Goal: Navigation & Orientation: Find specific page/section

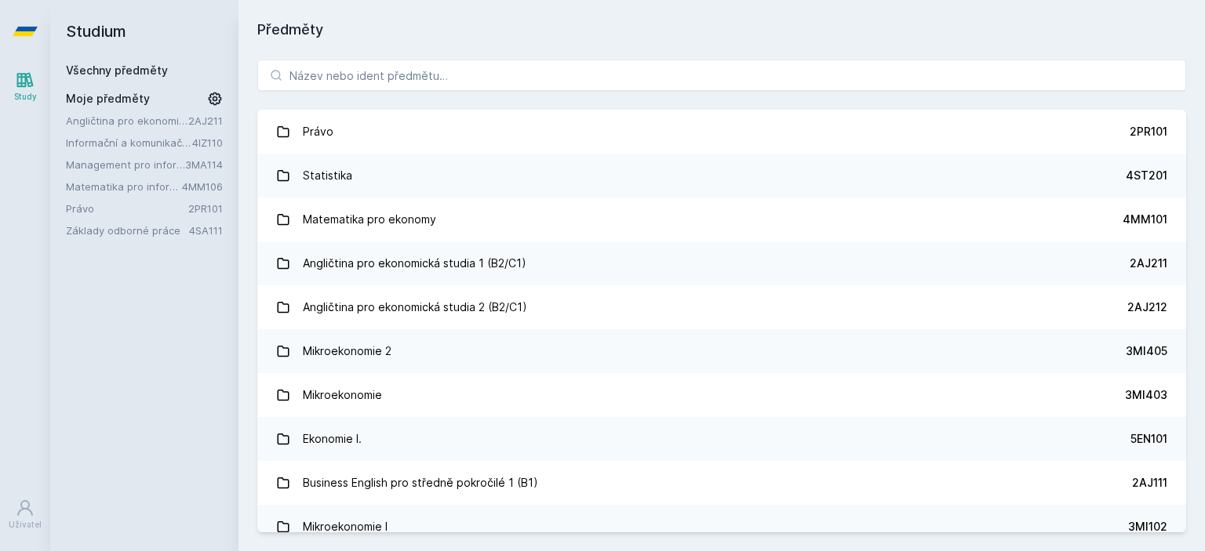
click at [134, 180] on link "Matematika pro informatiky" at bounding box center [124, 187] width 116 height 16
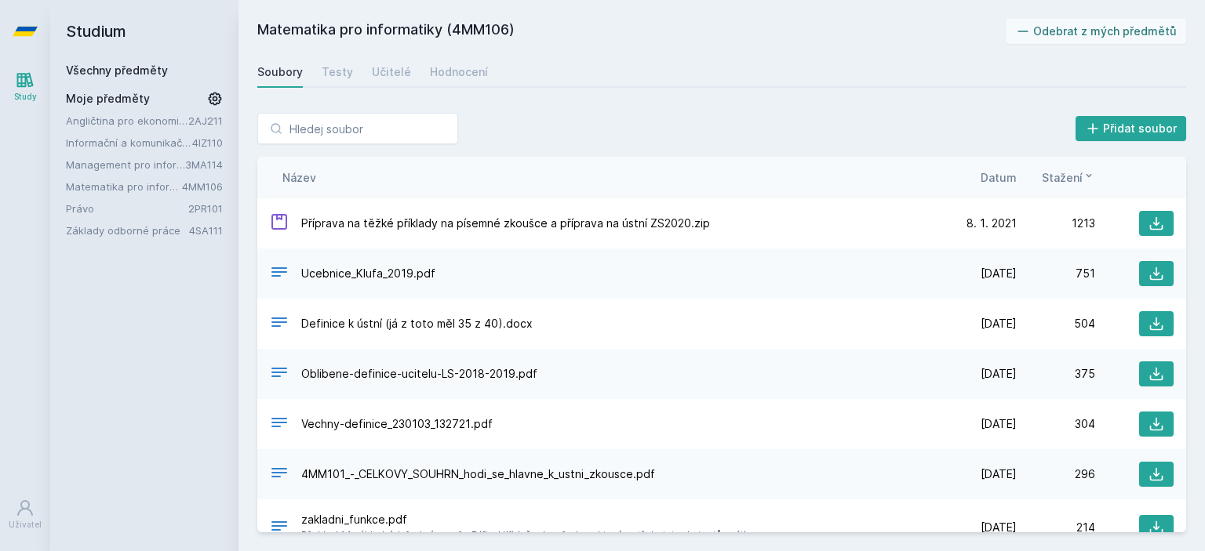
scroll to position [192, 0]
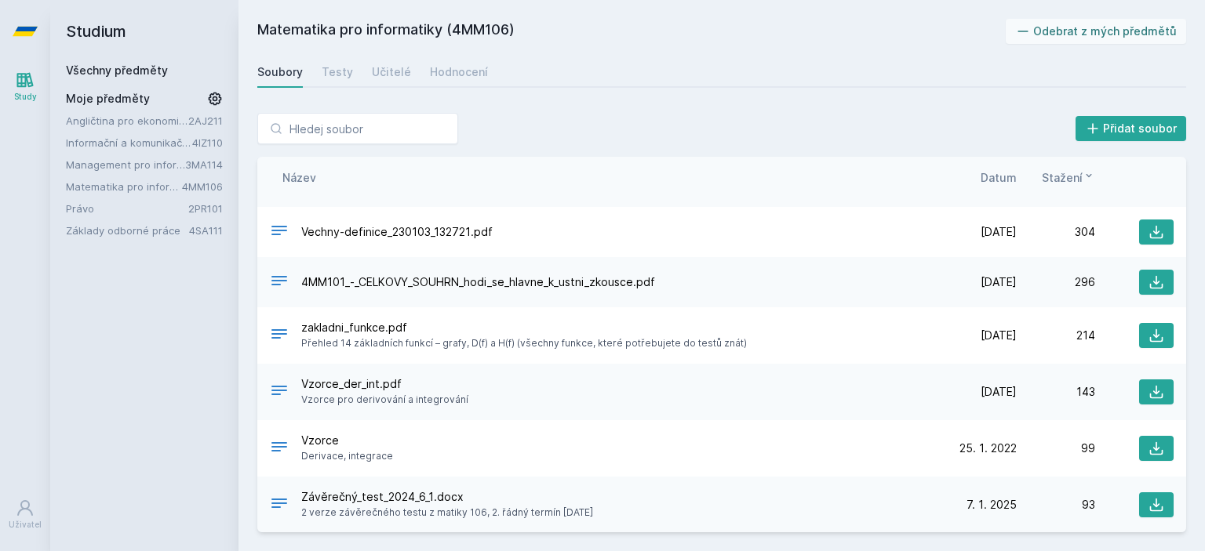
drag, startPoint x: 1186, startPoint y: 471, endPoint x: 1179, endPoint y: 480, distance: 11.8
click at [1179, 480] on div "Přidat soubor Řazení: Název Datum Stažení Název Datum Stažení Příprava na těžké…" at bounding box center [721, 322] width 966 height 457
click at [1005, 175] on span "Datum" at bounding box center [998, 177] width 36 height 16
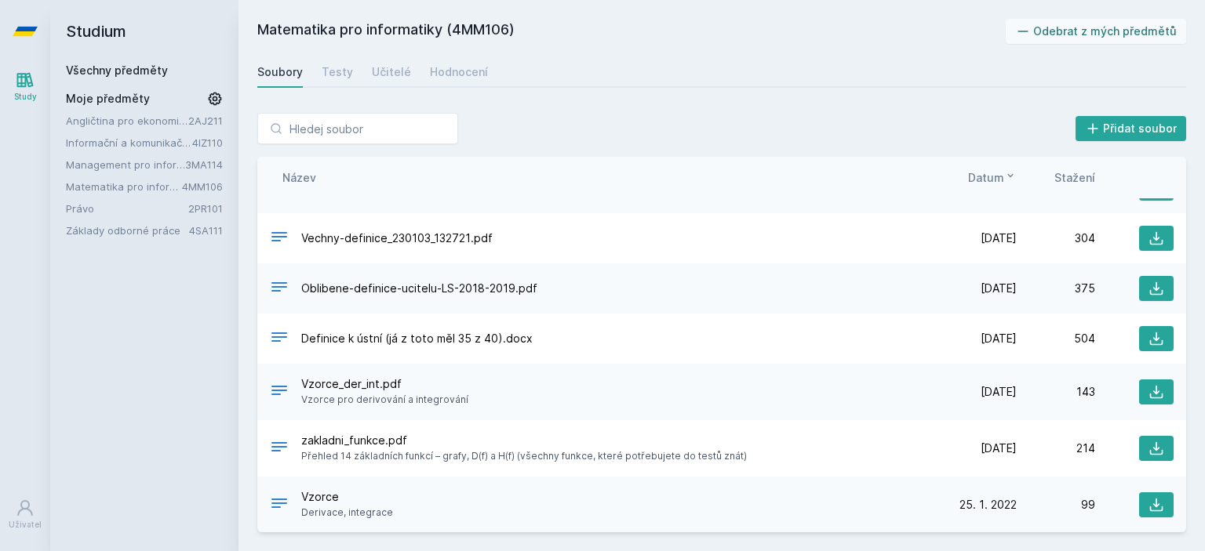
scroll to position [0, 0]
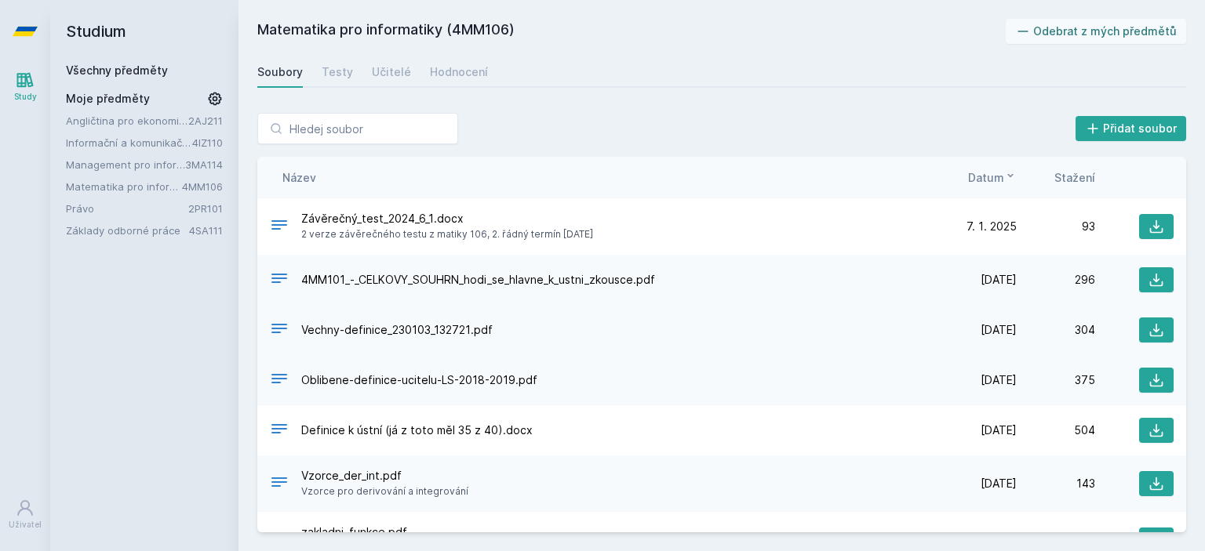
click at [306, 327] on span "Vechny-definice_230103_132721.pdf" at bounding box center [396, 330] width 191 height 16
click at [278, 330] on icon at bounding box center [279, 328] width 19 height 19
drag, startPoint x: 276, startPoint y: 333, endPoint x: 277, endPoint y: 350, distance: 17.3
click at [277, 350] on div "Vechny-definice_230103_132721.pdf [DATE] [DATE] 304" at bounding box center [721, 330] width 929 height 50
click at [120, 202] on link "Právo" at bounding box center [127, 209] width 122 height 16
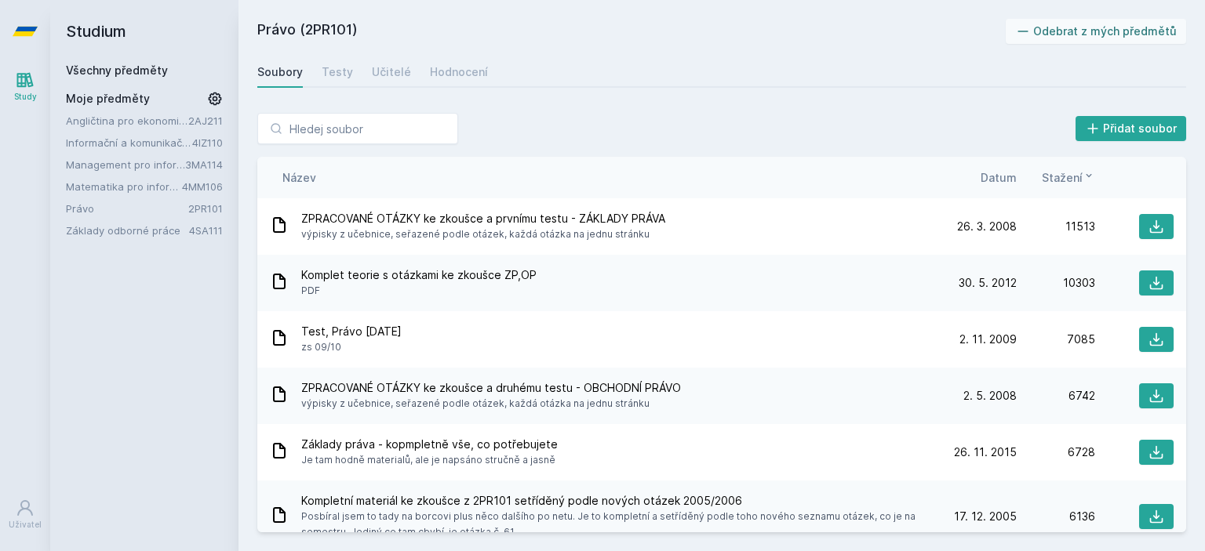
click at [146, 162] on link "Management pro informatiky a statistiky" at bounding box center [125, 165] width 119 height 16
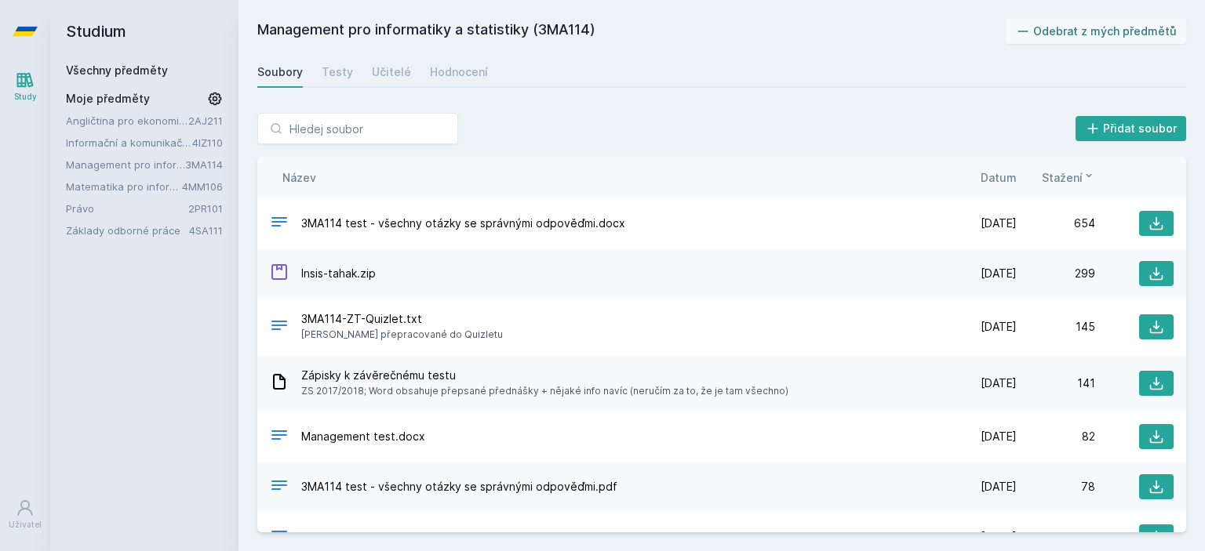
scroll to position [286, 0]
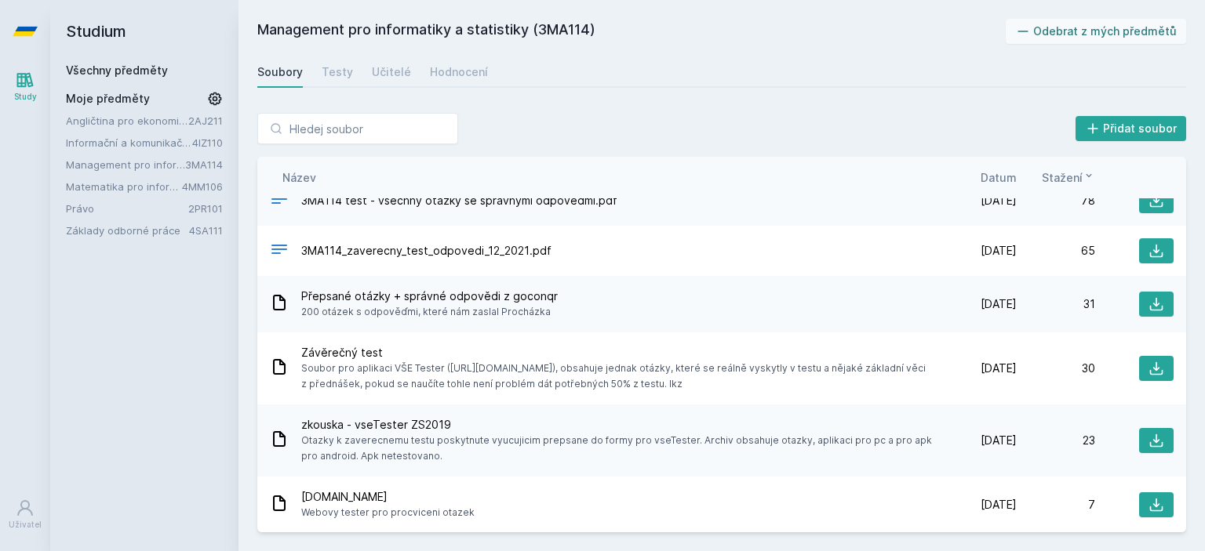
click at [1001, 177] on span "Datum" at bounding box center [998, 177] width 36 height 16
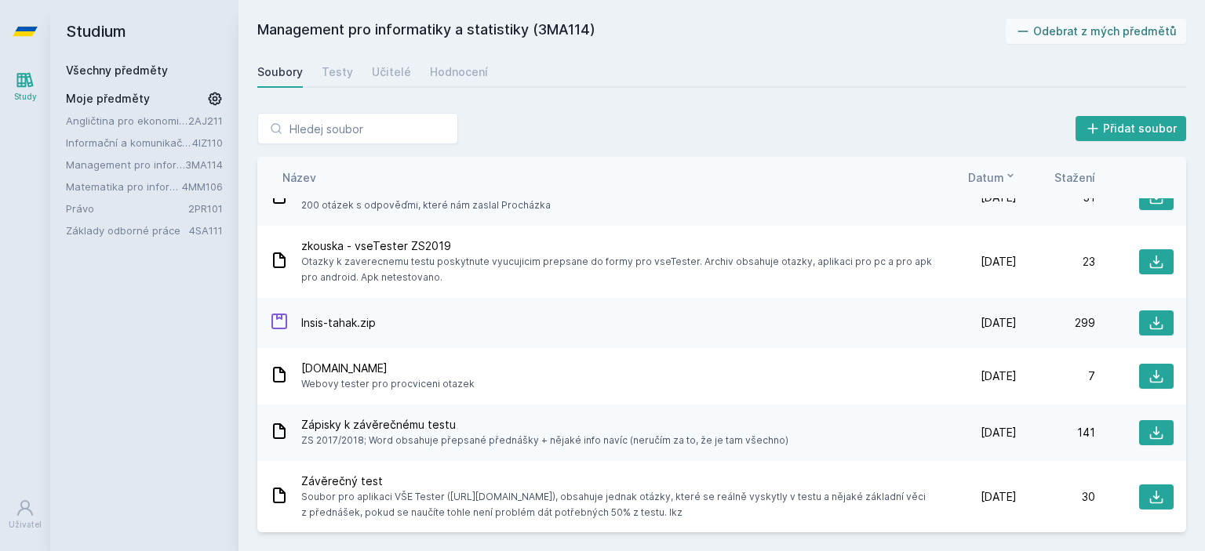
scroll to position [0, 0]
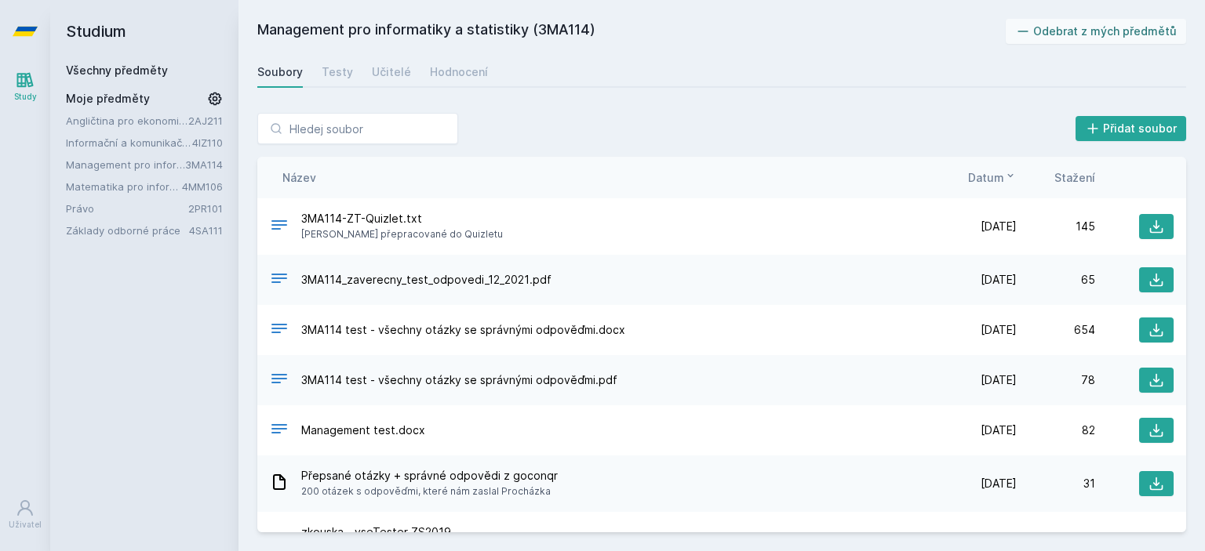
click at [920, 120] on div "Přidat soubor" at bounding box center [721, 128] width 929 height 31
click at [144, 143] on link "Informační a komunikační technologie" at bounding box center [129, 143] width 126 height 16
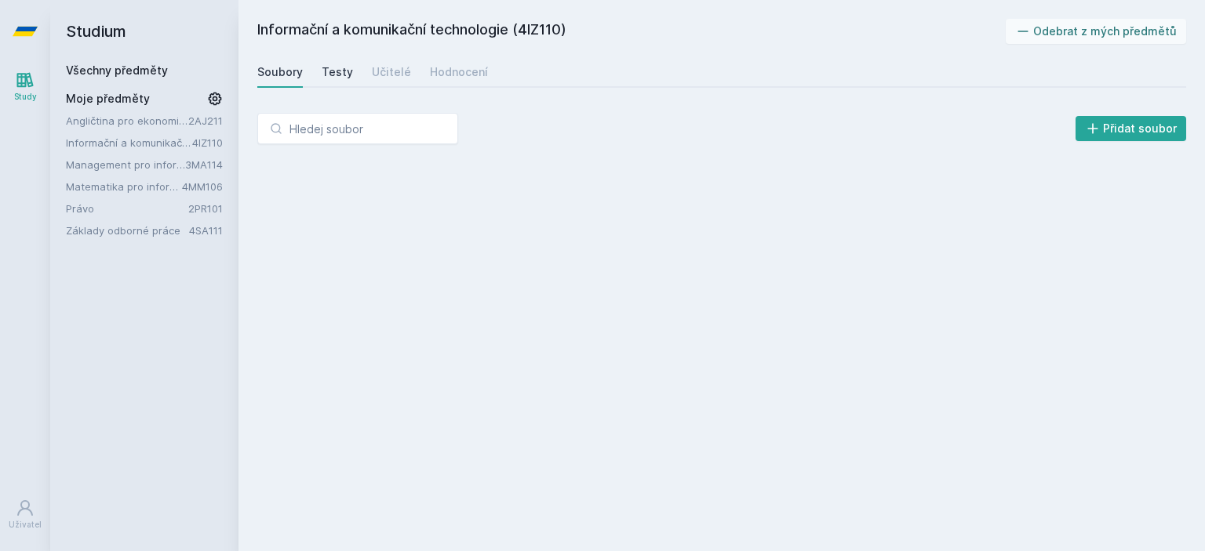
click at [345, 75] on div "Testy" at bounding box center [337, 72] width 31 height 16
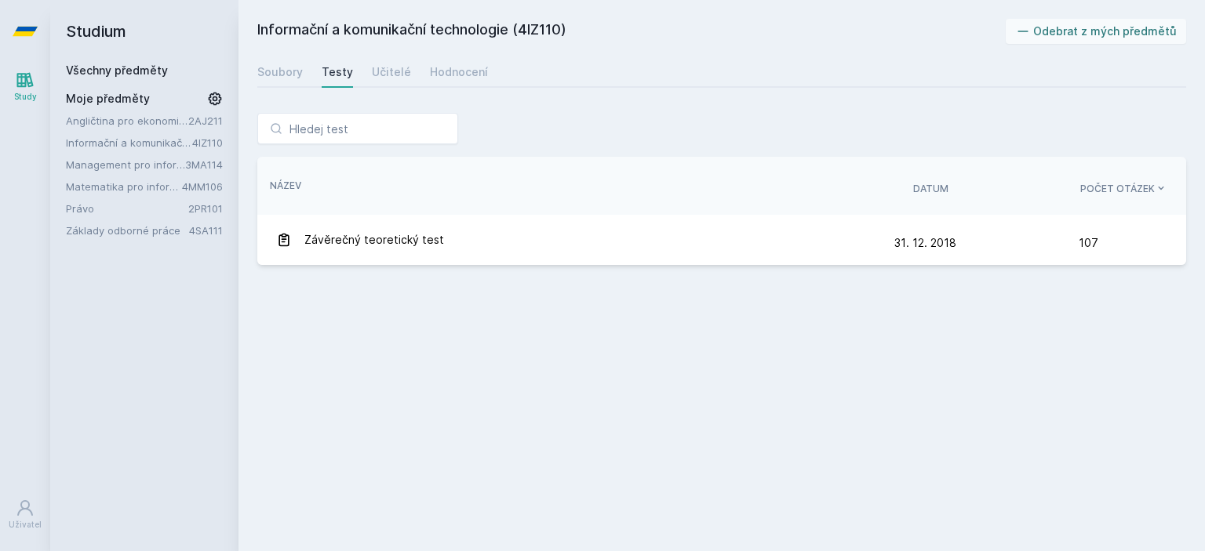
click at [309, 64] on div "Soubory Testy Učitelé Hodnocení" at bounding box center [721, 71] width 929 height 31
click at [299, 67] on div "Soubory" at bounding box center [279, 72] width 45 height 16
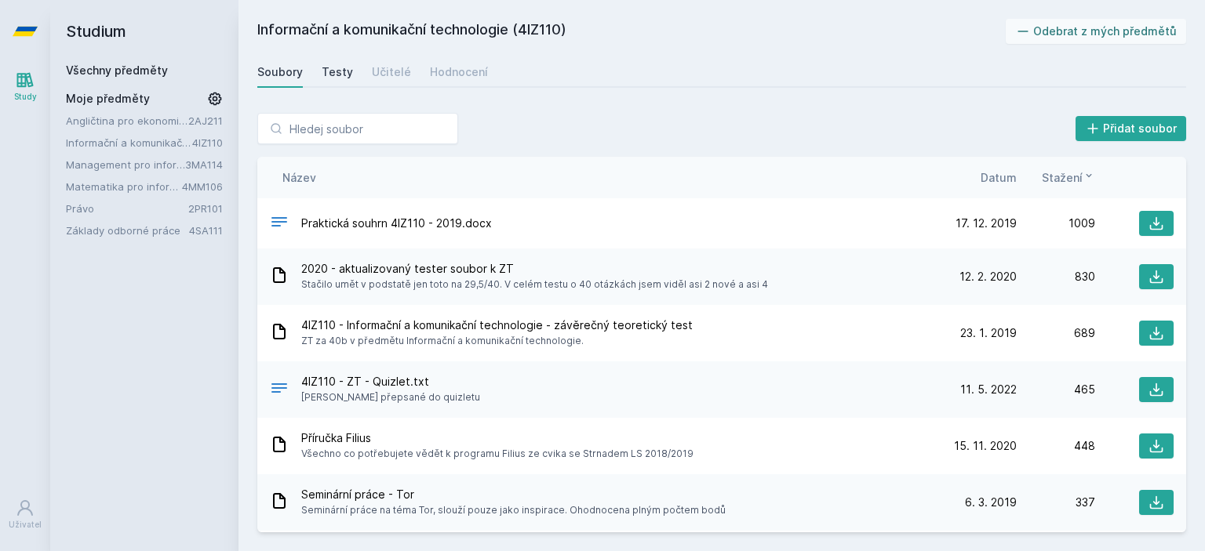
click at [343, 71] on div "Testy" at bounding box center [337, 72] width 31 height 16
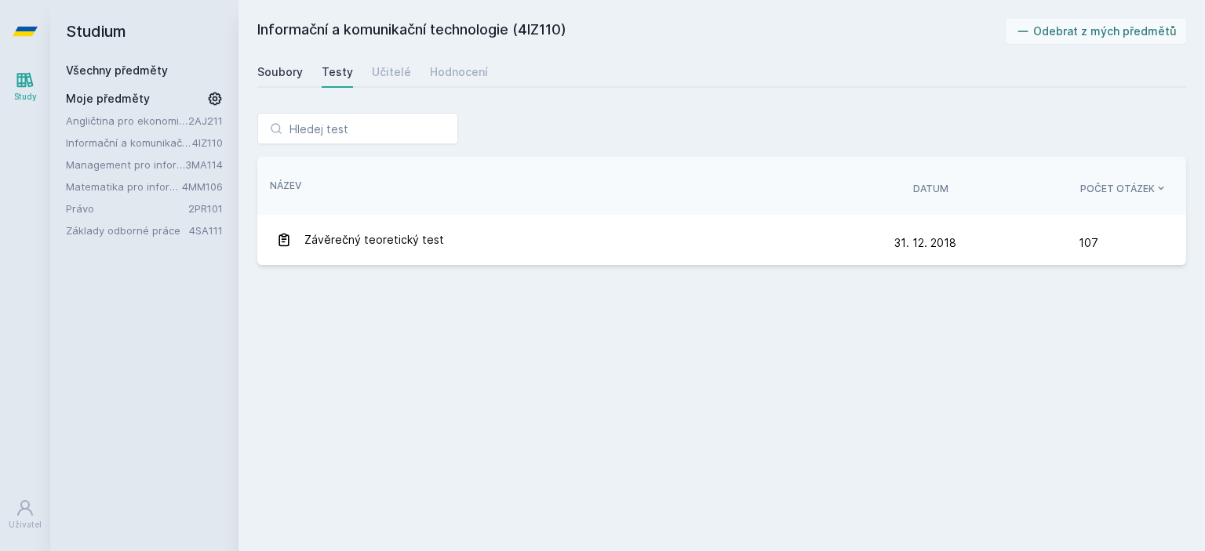
click at [280, 64] on div "Soubory" at bounding box center [279, 72] width 45 height 16
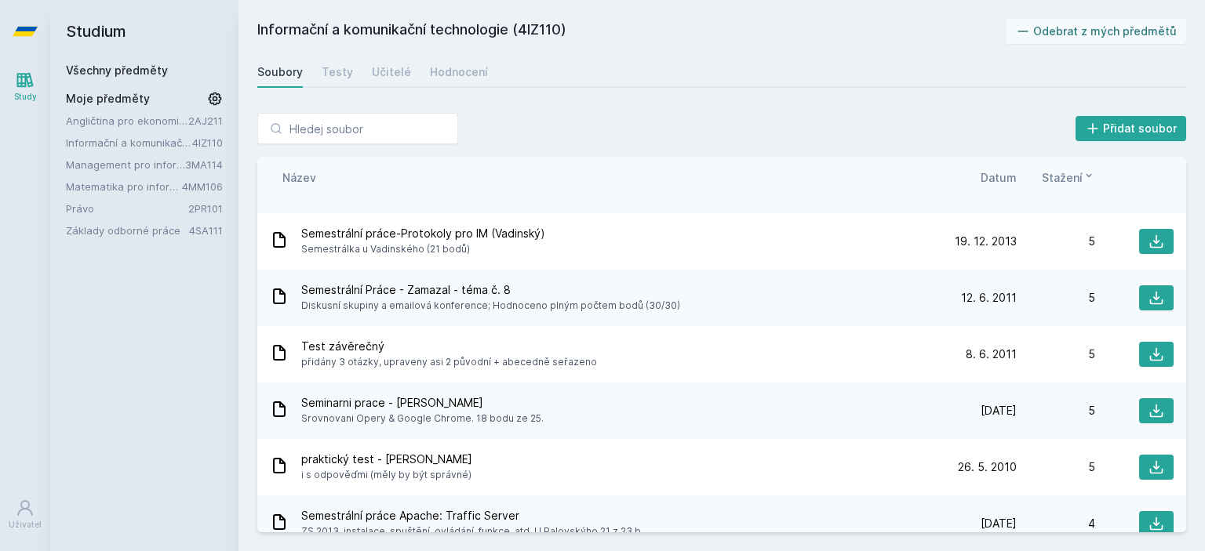
scroll to position [3170, 0]
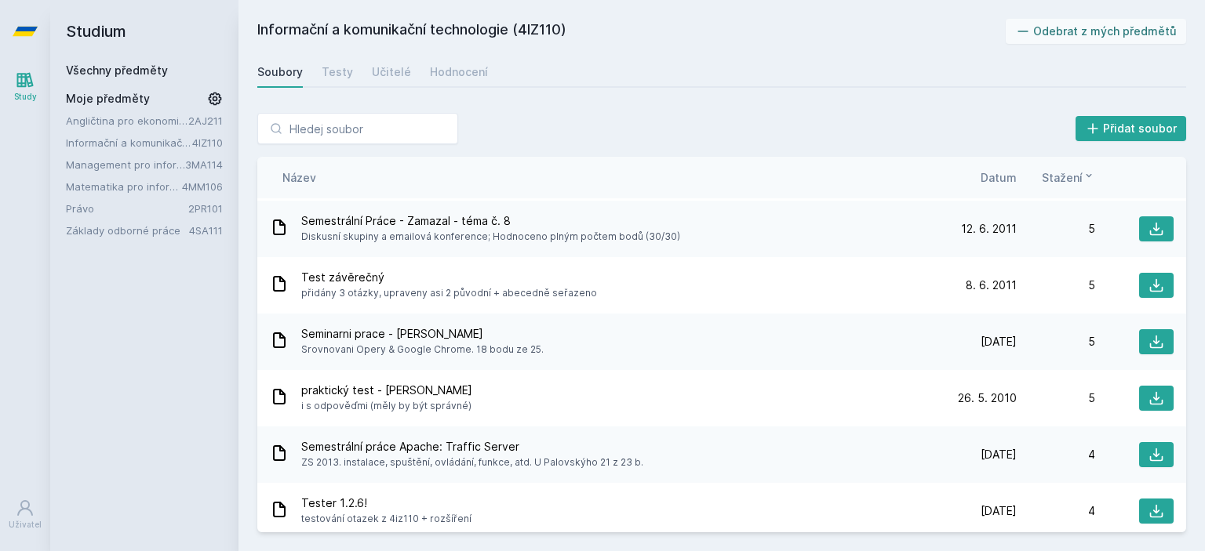
click at [1001, 179] on span "Datum" at bounding box center [998, 177] width 36 height 16
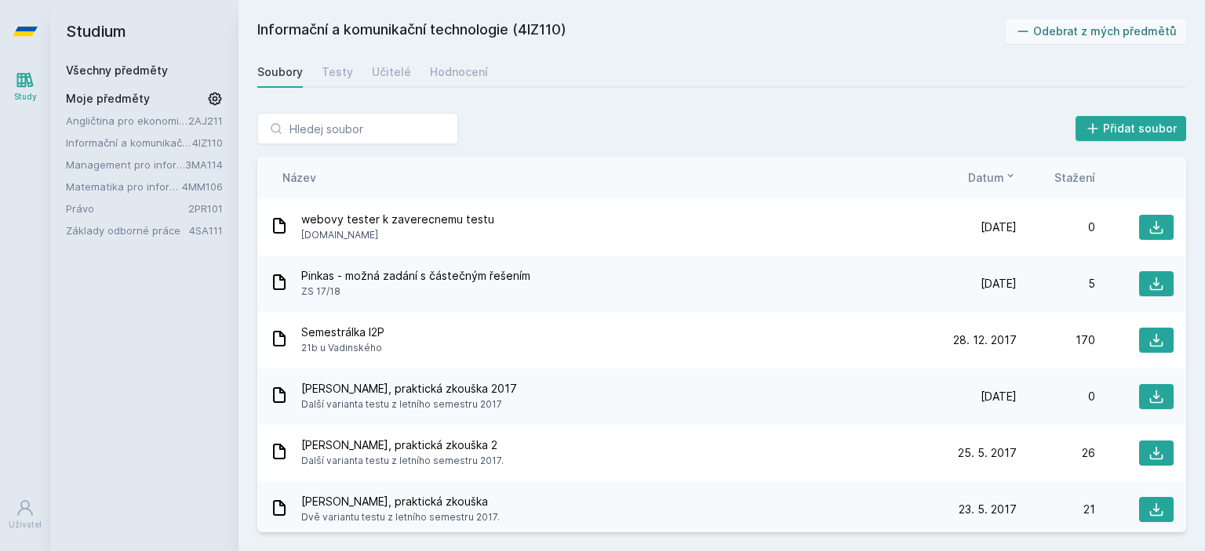
scroll to position [0, 0]
